Goal: Submit feedback/report problem: Submit feedback/report problem

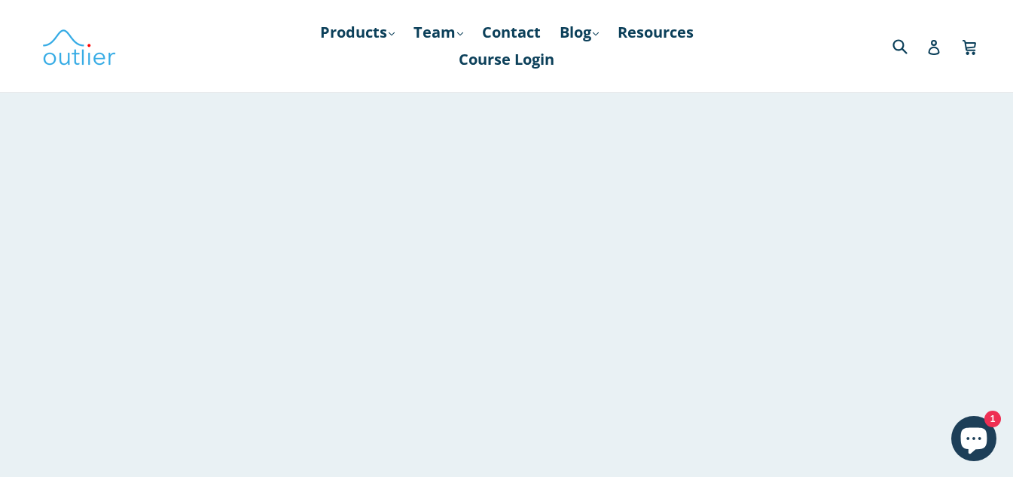
scroll to position [271, 0]
click at [381, 31] on link "Products .cls-1{fill:#231f20} expand" at bounding box center [358, 32] width 90 height 27
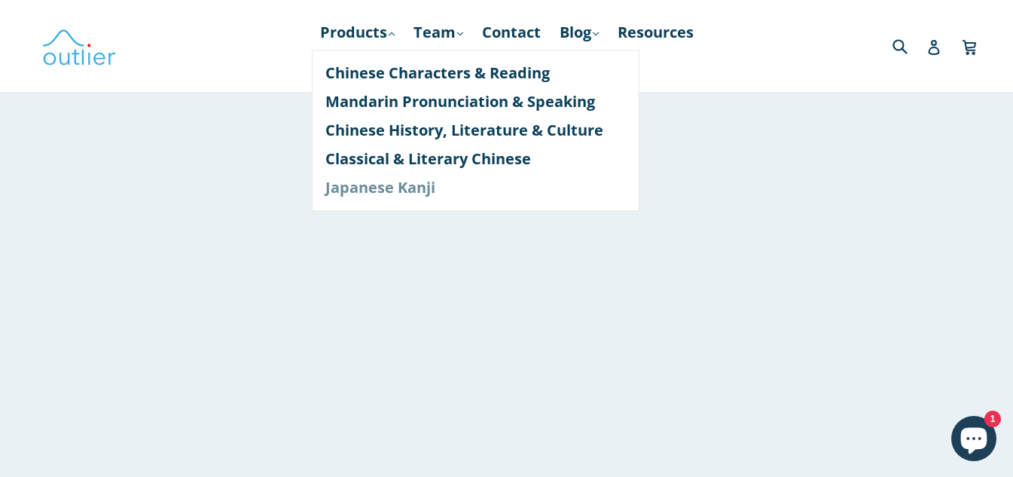
click at [384, 191] on link "Japanese Kanji" at bounding box center [476, 187] width 301 height 29
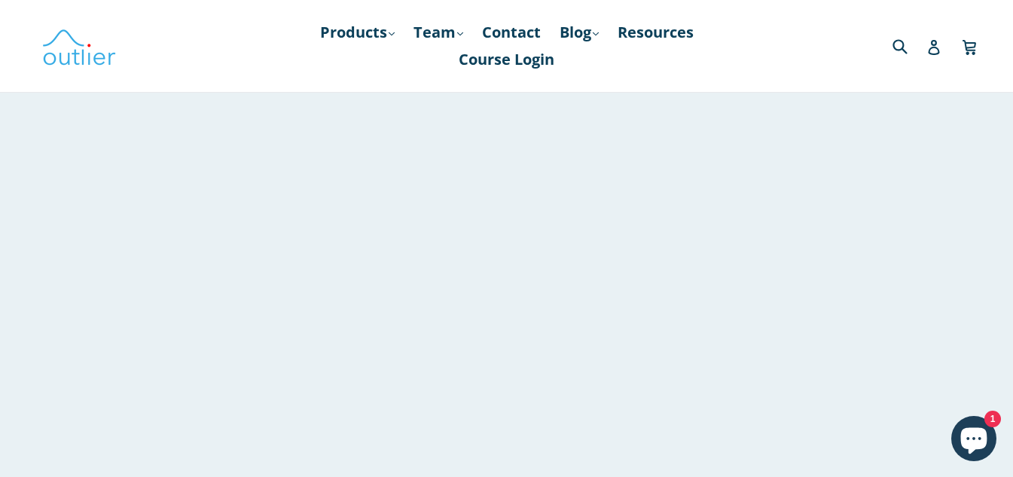
scroll to position [452, 0]
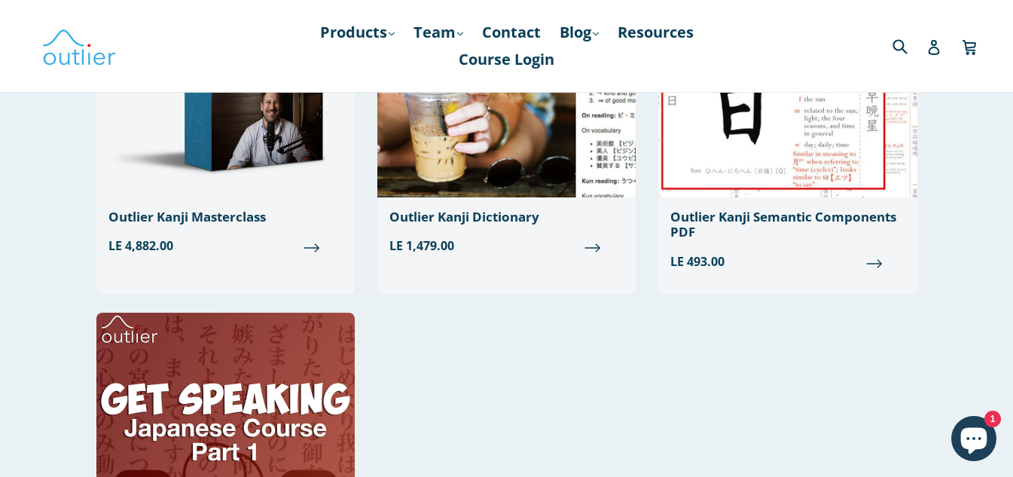
scroll to position [269, 0]
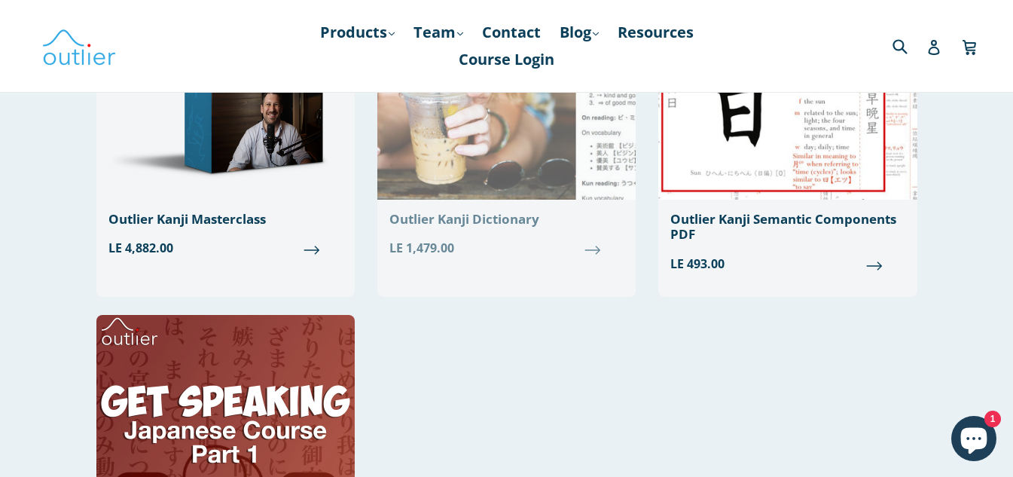
click at [448, 229] on link "Outlier Kanji Dictionary Regular price LE 1,479.00" at bounding box center [506, 104] width 258 height 329
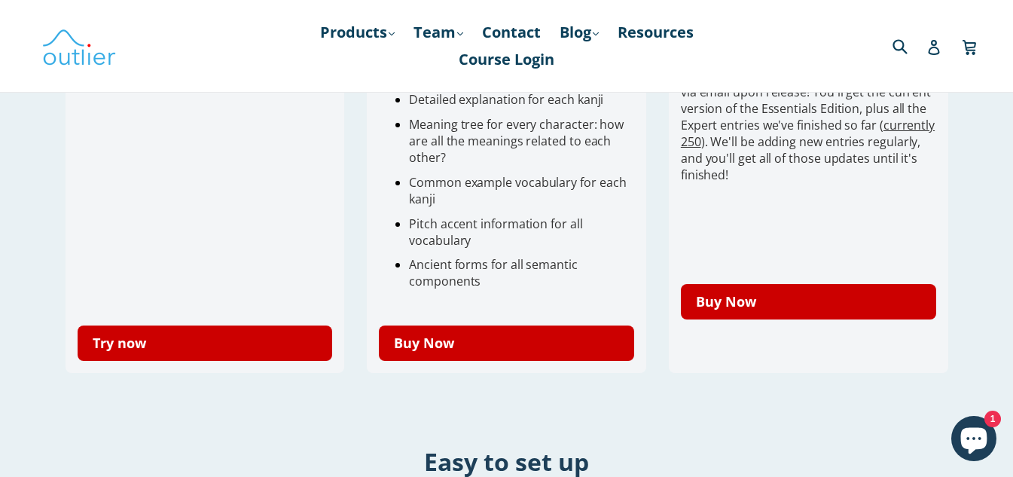
scroll to position [633, 0]
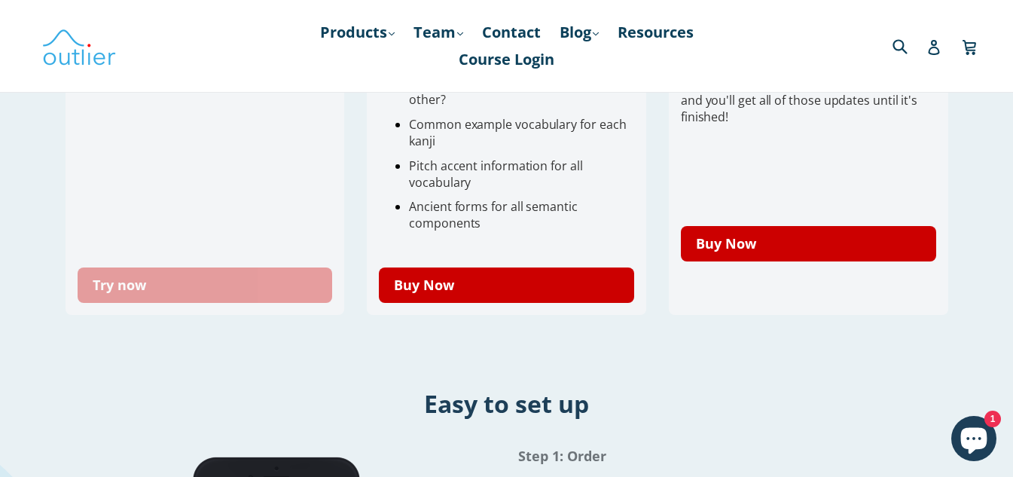
click at [170, 280] on link "Try now" at bounding box center [205, 284] width 255 height 35
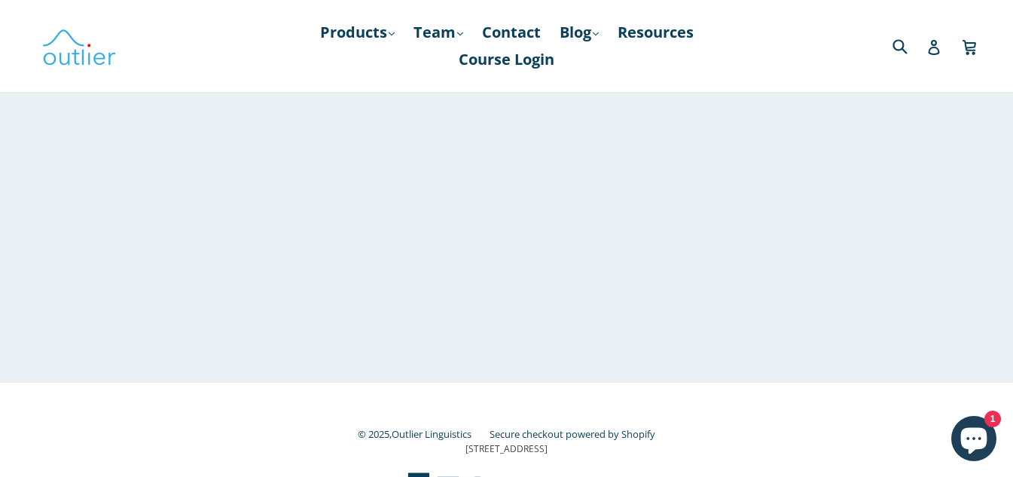
scroll to position [548, 0]
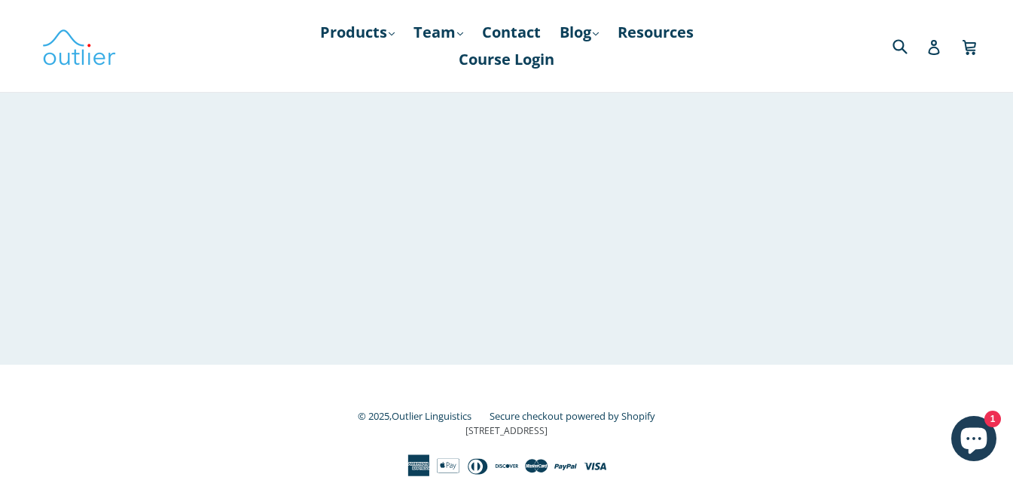
click at [973, 423] on icon "Chat window" at bounding box center [974, 439] width 44 height 44
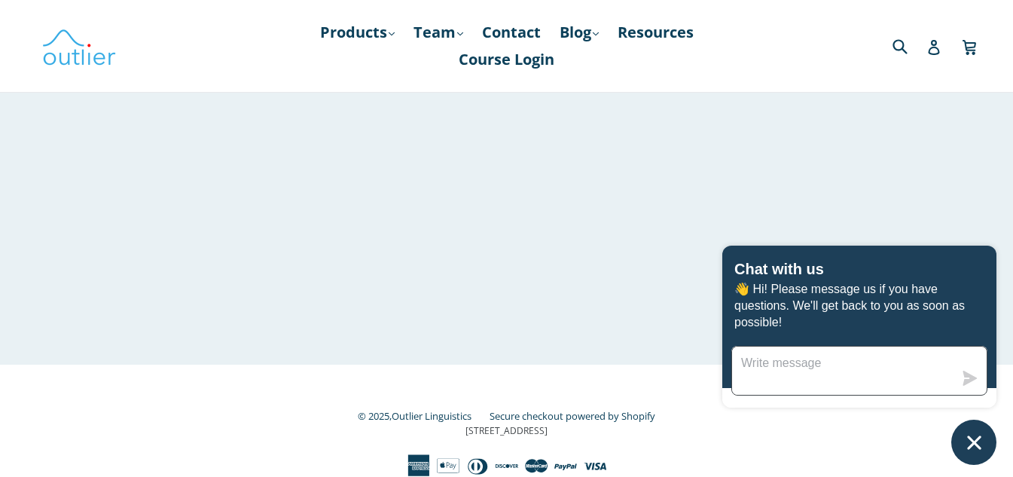
click at [839, 356] on textarea "Message us" at bounding box center [843, 371] width 222 height 48
type textarea "the demo in the demo page isn't working"
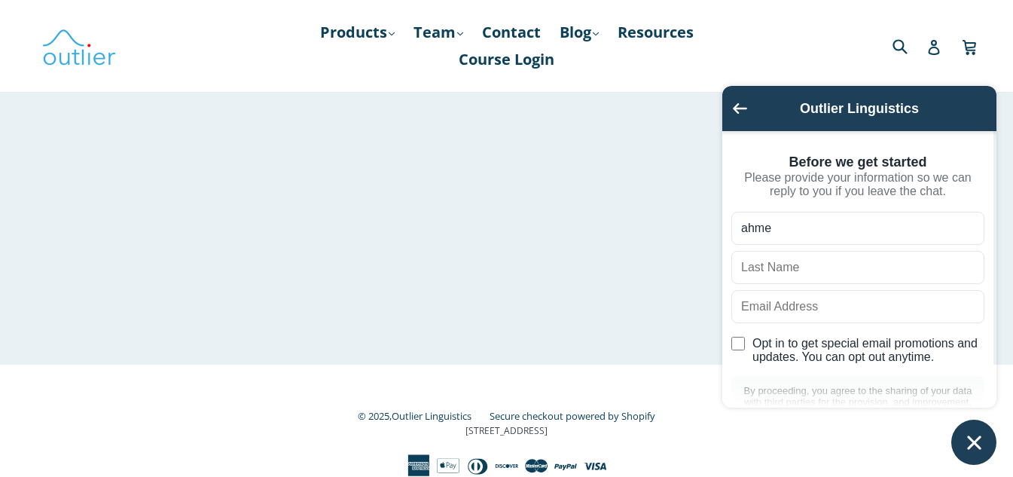
type input "ahme"
click at [849, 277] on input "text" at bounding box center [858, 267] width 253 height 33
type input "tarek"
click at [850, 314] on input "text" at bounding box center [858, 306] width 253 height 33
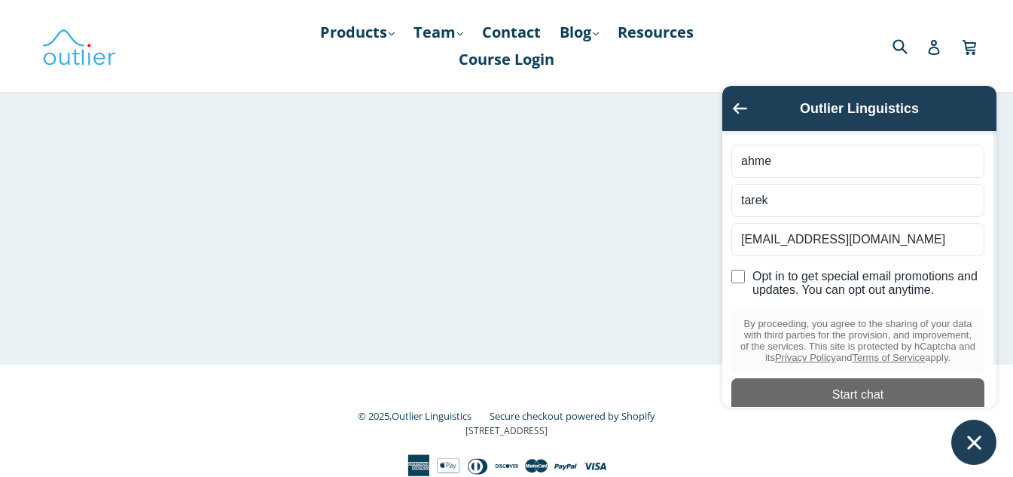
scroll to position [115, 0]
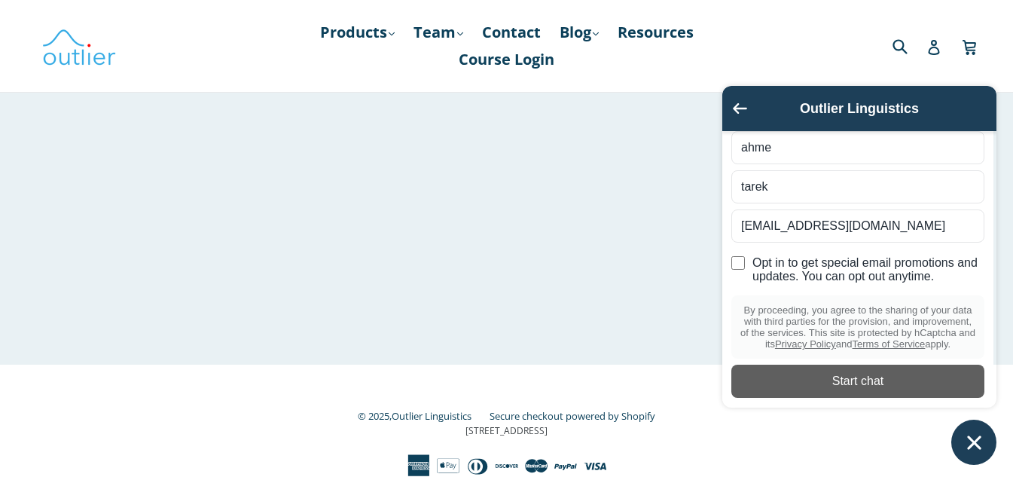
type input "[EMAIL_ADDRESS][DOMAIN_NAME]"
click at [839, 382] on div "Start chat" at bounding box center [858, 381] width 235 height 17
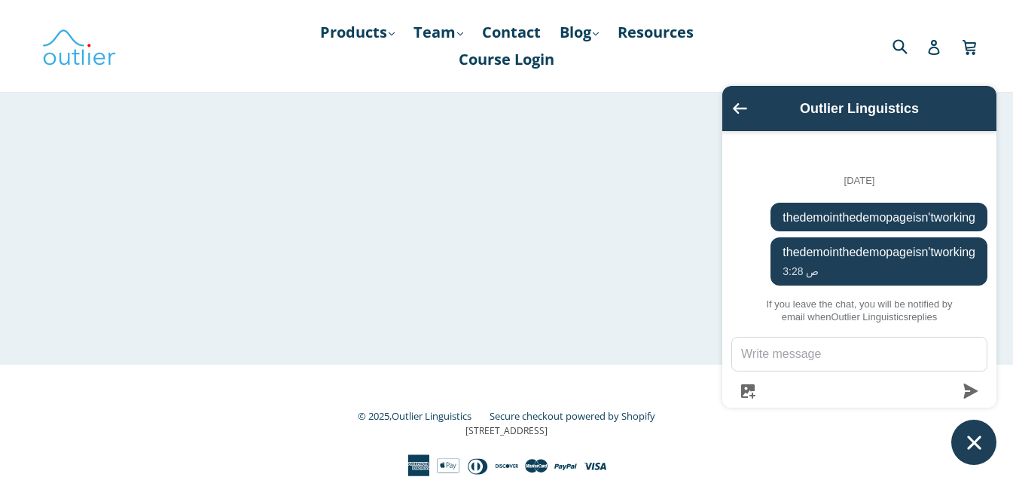
scroll to position [2, 0]
